Goal: Download file/media

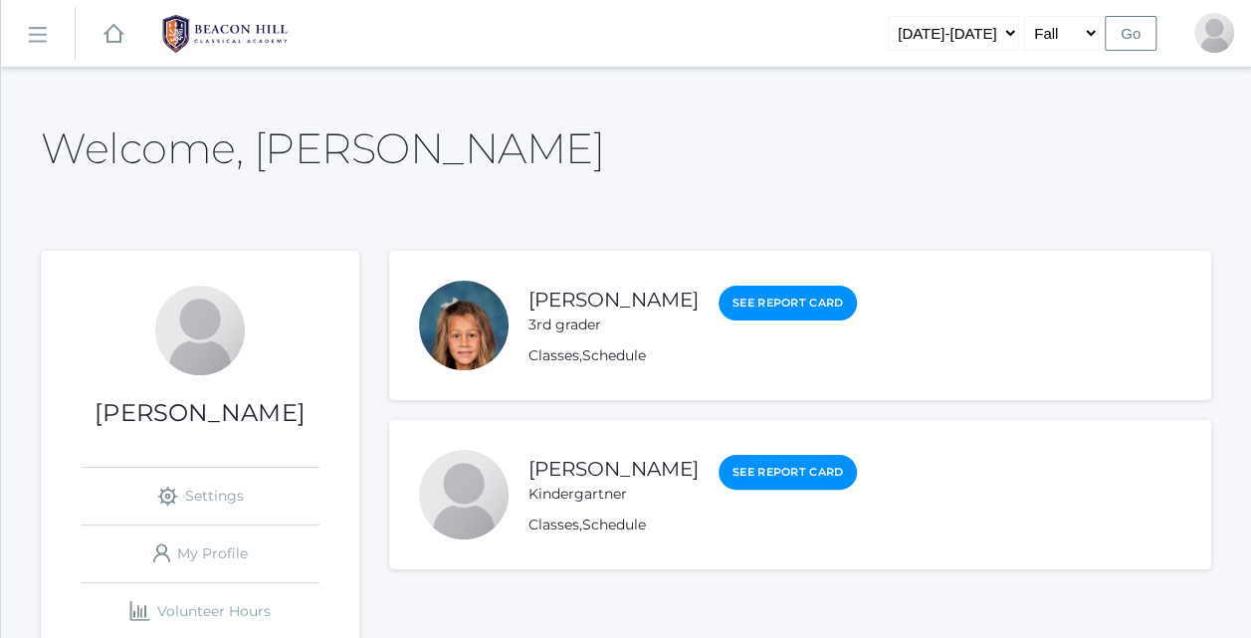
click at [602, 308] on link "[PERSON_NAME]" at bounding box center [613, 300] width 170 height 24
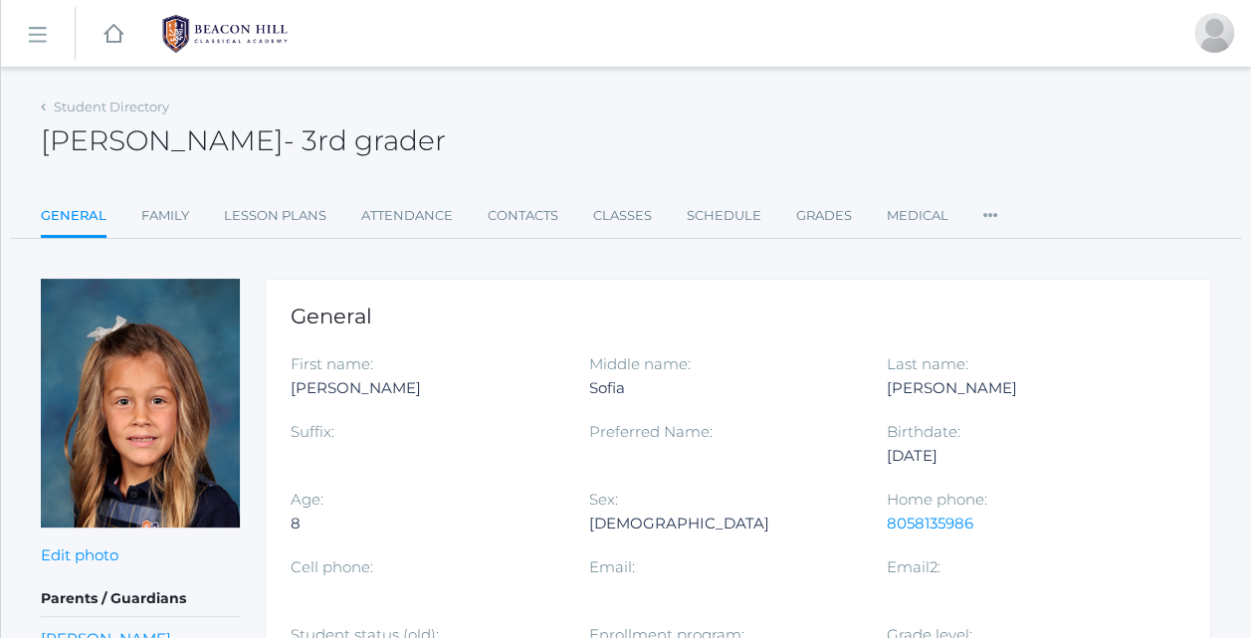
click at [314, 218] on link "Lesson Plans" at bounding box center [275, 216] width 102 height 40
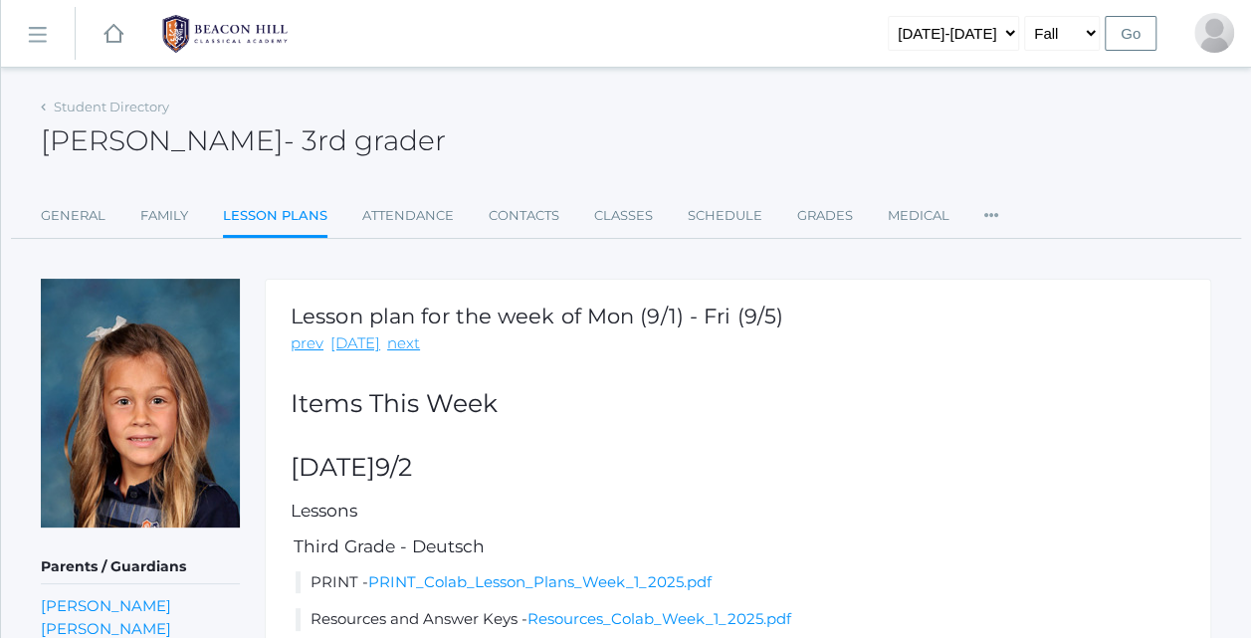
click at [273, 214] on link "Lesson Plans" at bounding box center [275, 217] width 104 height 43
click at [659, 505] on h5 "Lessons" at bounding box center [737, 510] width 894 height 19
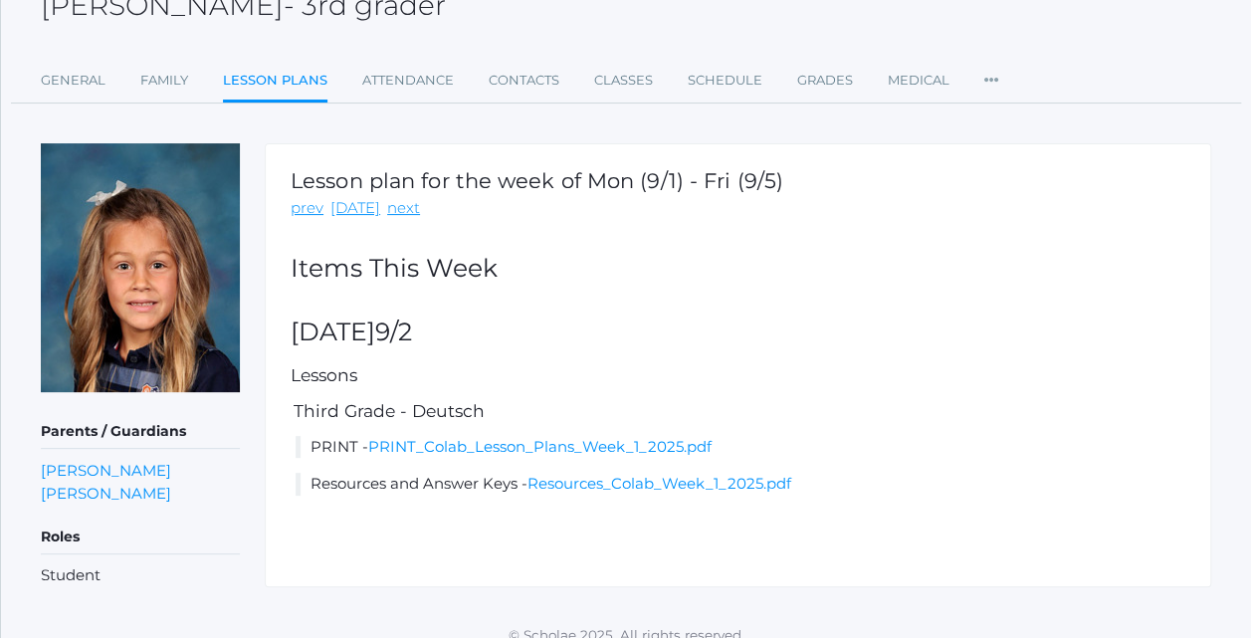
scroll to position [154, 0]
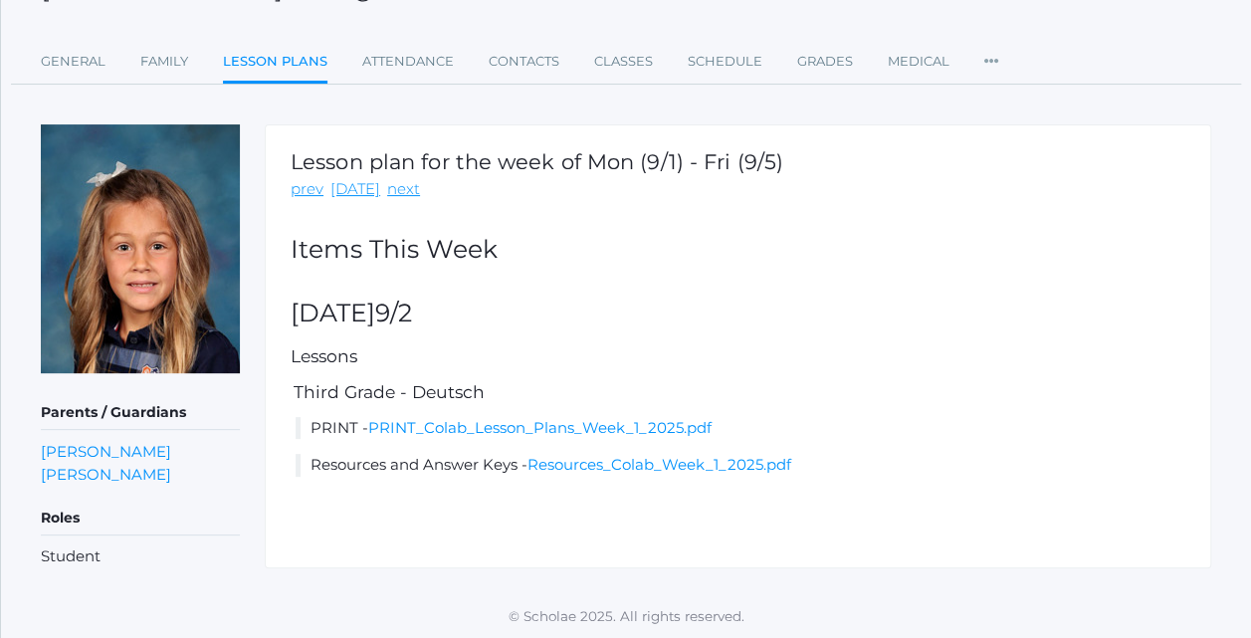
click at [539, 452] on div "Lesson plan for the week of Mon (9/1) - Fri (9/5) prev [DATE] next Items [DATE]…" at bounding box center [738, 345] width 946 height 443
click at [433, 420] on link "PRINT_Colab_Lesson_Plans_Week_1_2025.pdf" at bounding box center [539, 427] width 343 height 19
